Goal: Obtain resource: Download file/media

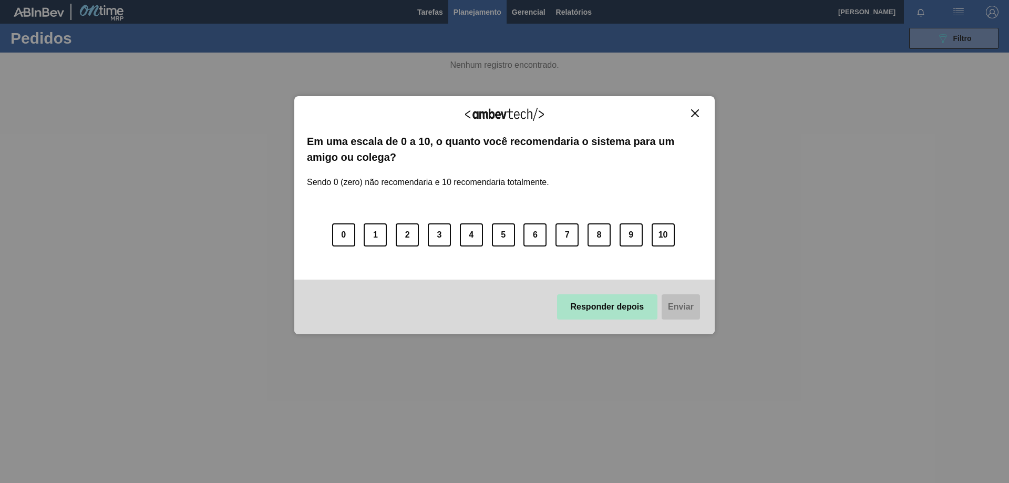
click at [607, 312] on button "Responder depois" at bounding box center [607, 306] width 101 height 25
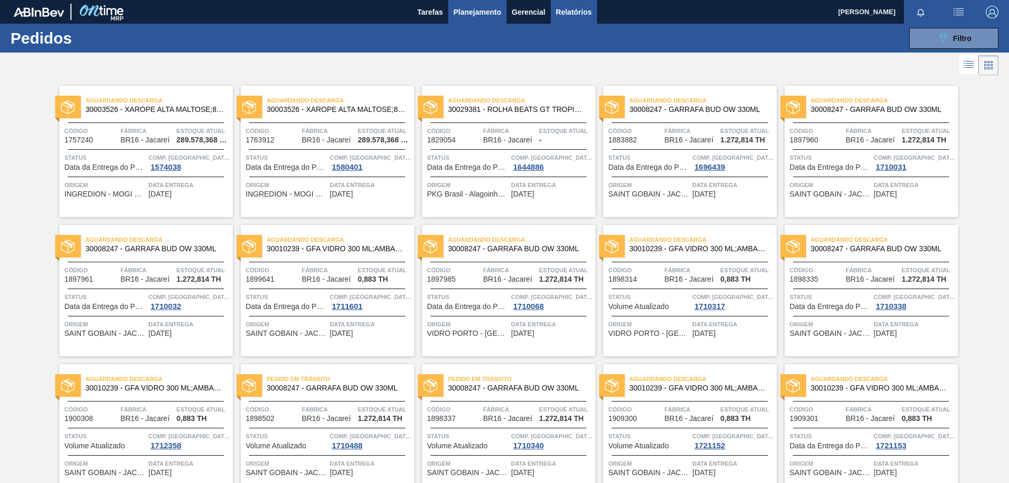
click at [571, 7] on span "Relatórios" at bounding box center [574, 12] width 36 height 13
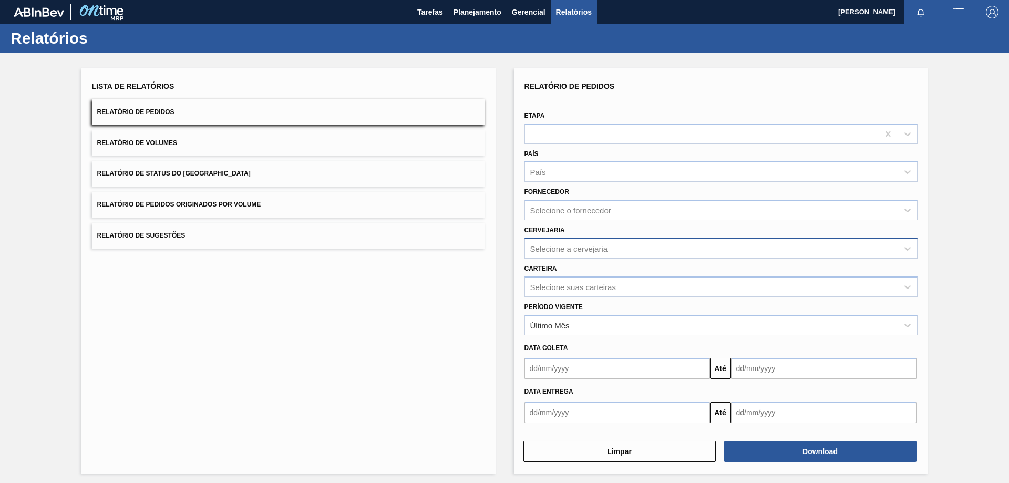
click at [545, 247] on div "Selecione a cervejaria" at bounding box center [569, 248] width 78 height 9
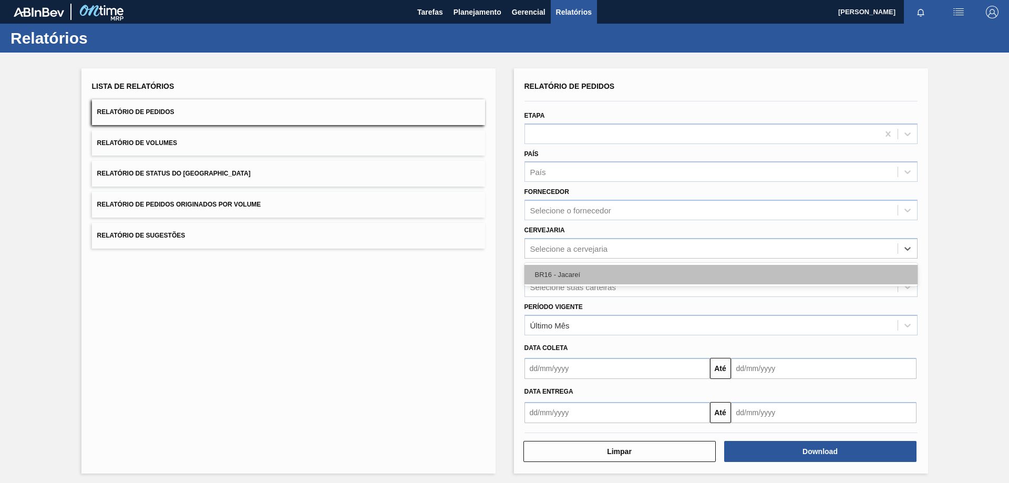
click at [550, 273] on div "BR16 - Jacareí" at bounding box center [720, 274] width 393 height 19
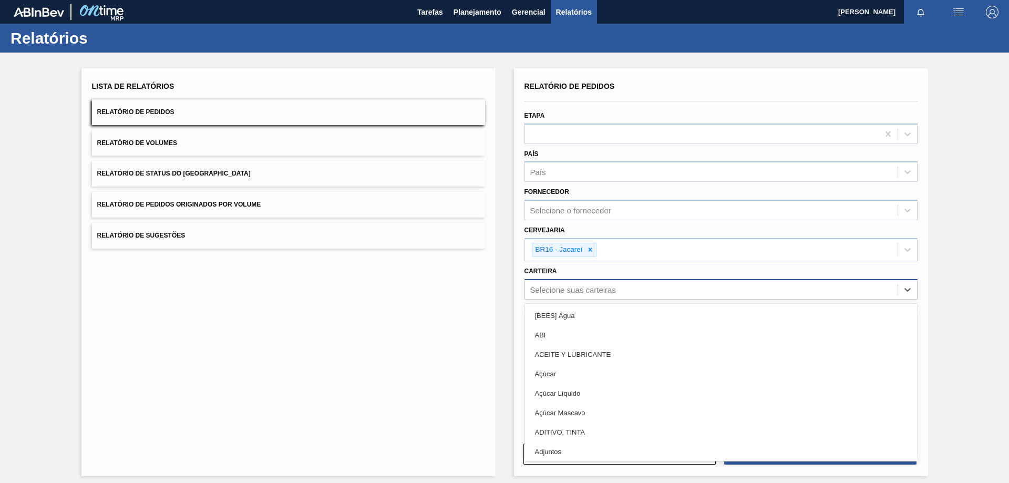
click at [552, 288] on div "Selecione suas carteiras" at bounding box center [573, 289] width 86 height 9
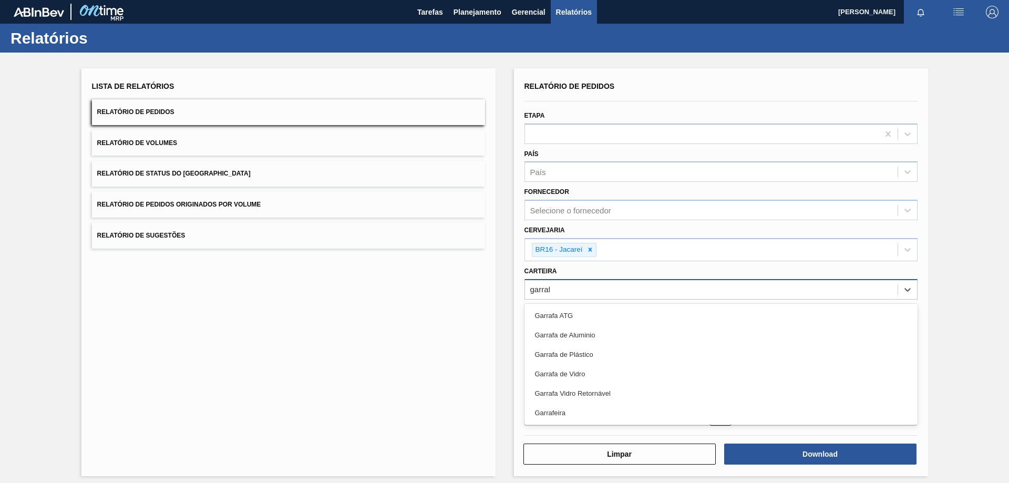
type input "garrafa"
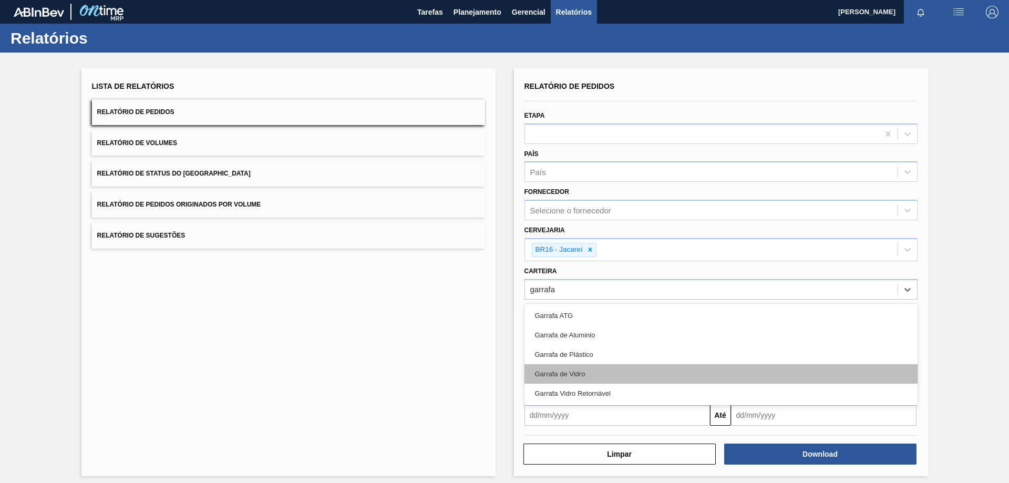
click at [620, 378] on div "Garrafa de Vidro" at bounding box center [720, 373] width 393 height 19
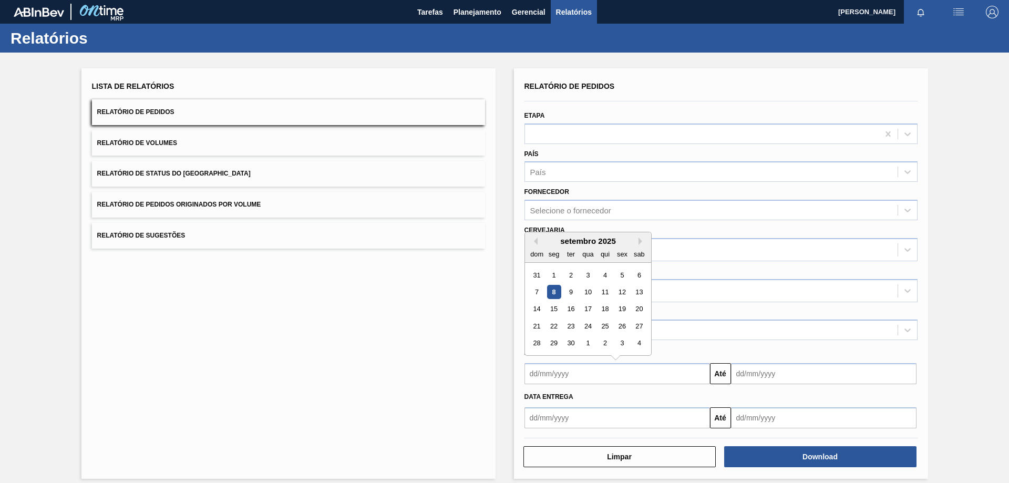
click at [563, 374] on input "text" at bounding box center [616, 373] width 185 height 21
click at [552, 290] on div "8" at bounding box center [553, 292] width 14 height 14
type input "[DATE]"
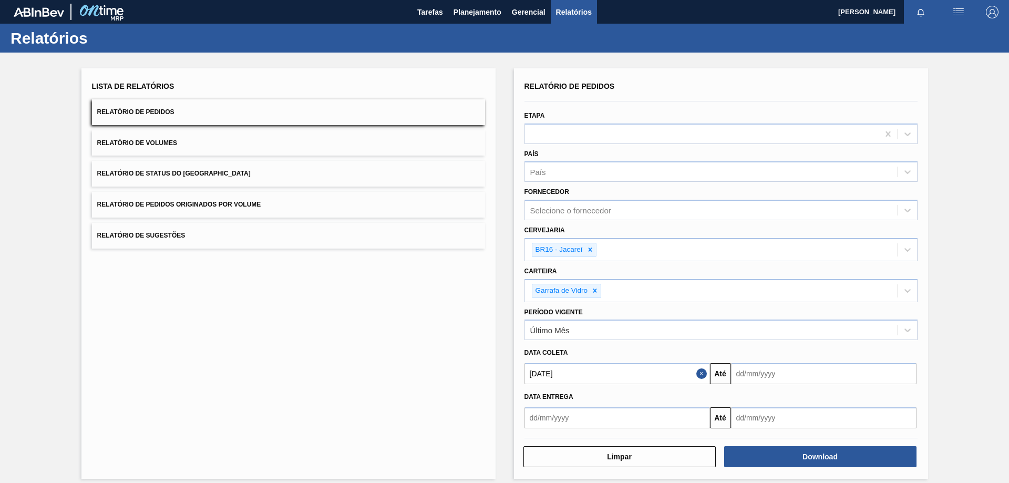
click at [753, 379] on input "text" at bounding box center [823, 373] width 185 height 21
click at [777, 340] on div "30" at bounding box center [777, 343] width 14 height 14
type input "[DATE]"
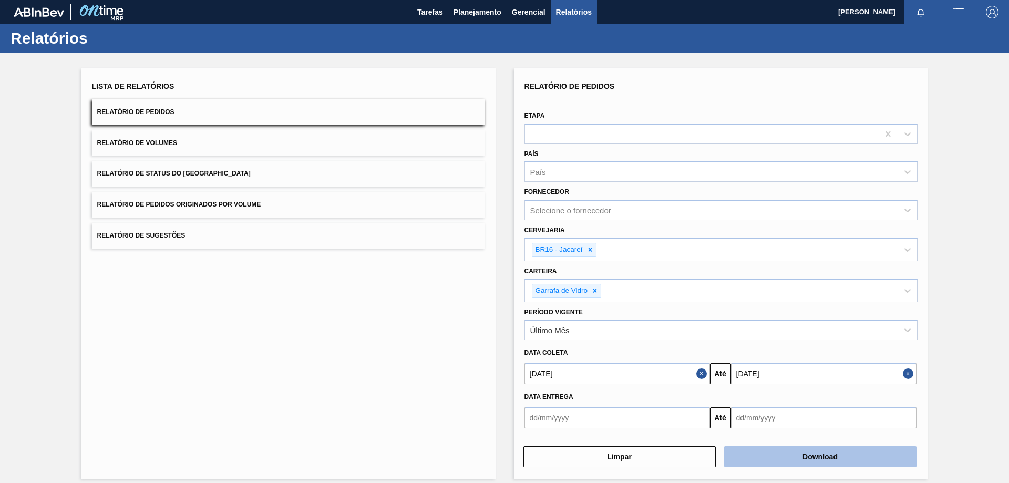
click at [820, 452] on button "Download" at bounding box center [820, 456] width 192 height 21
